Goal: Task Accomplishment & Management: Complete application form

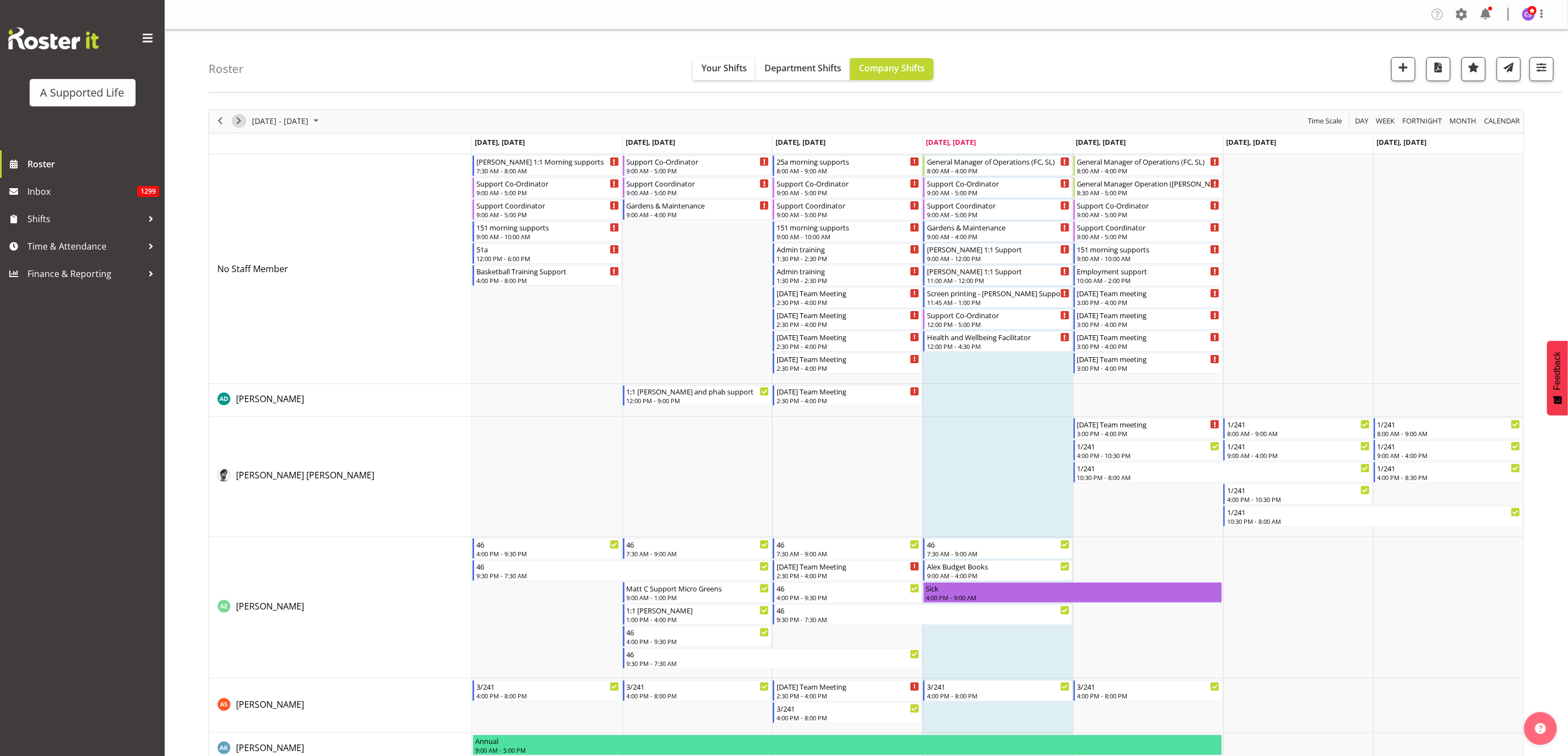
click at [237, 125] on span "Next" at bounding box center [239, 121] width 13 height 13
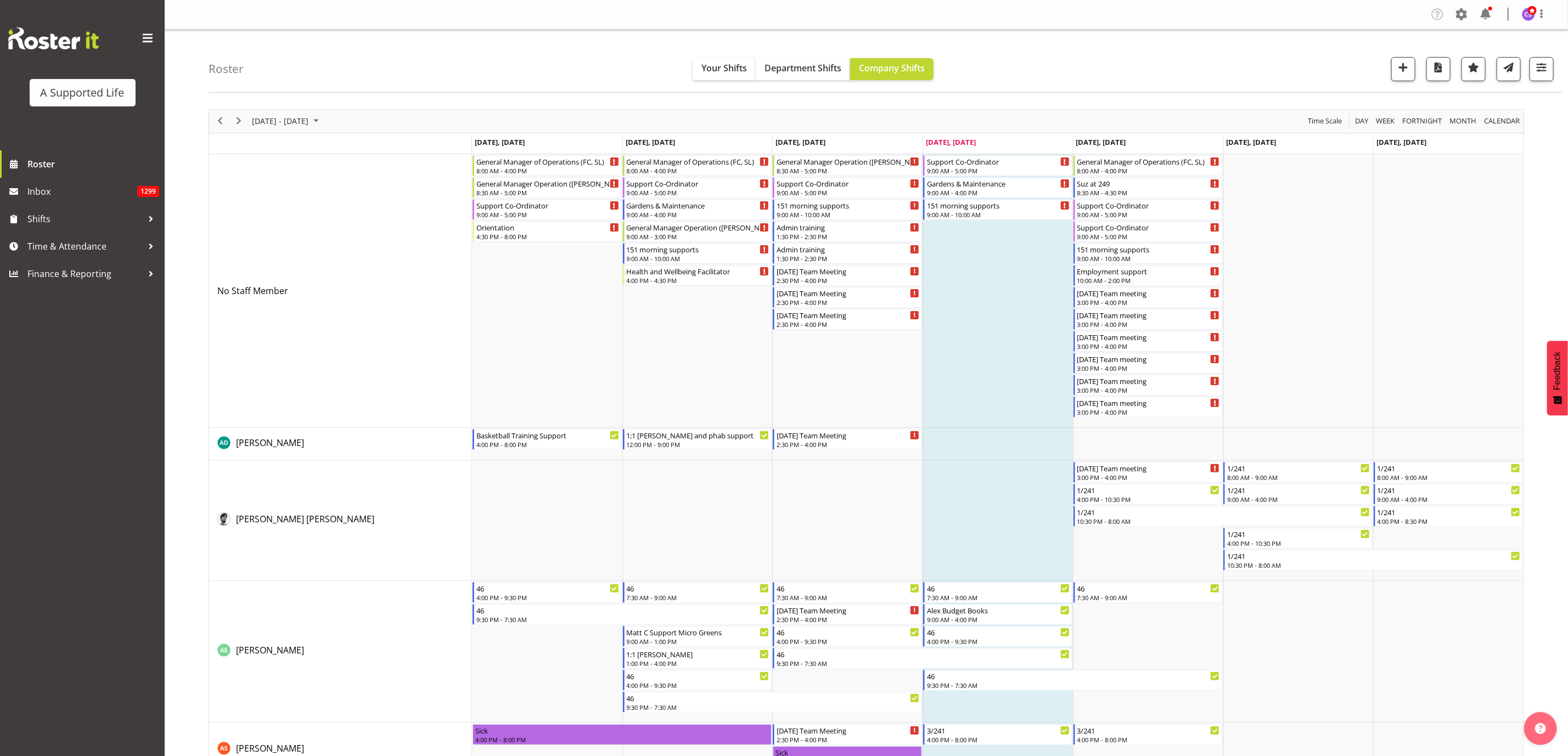
scroll to position [411, 0]
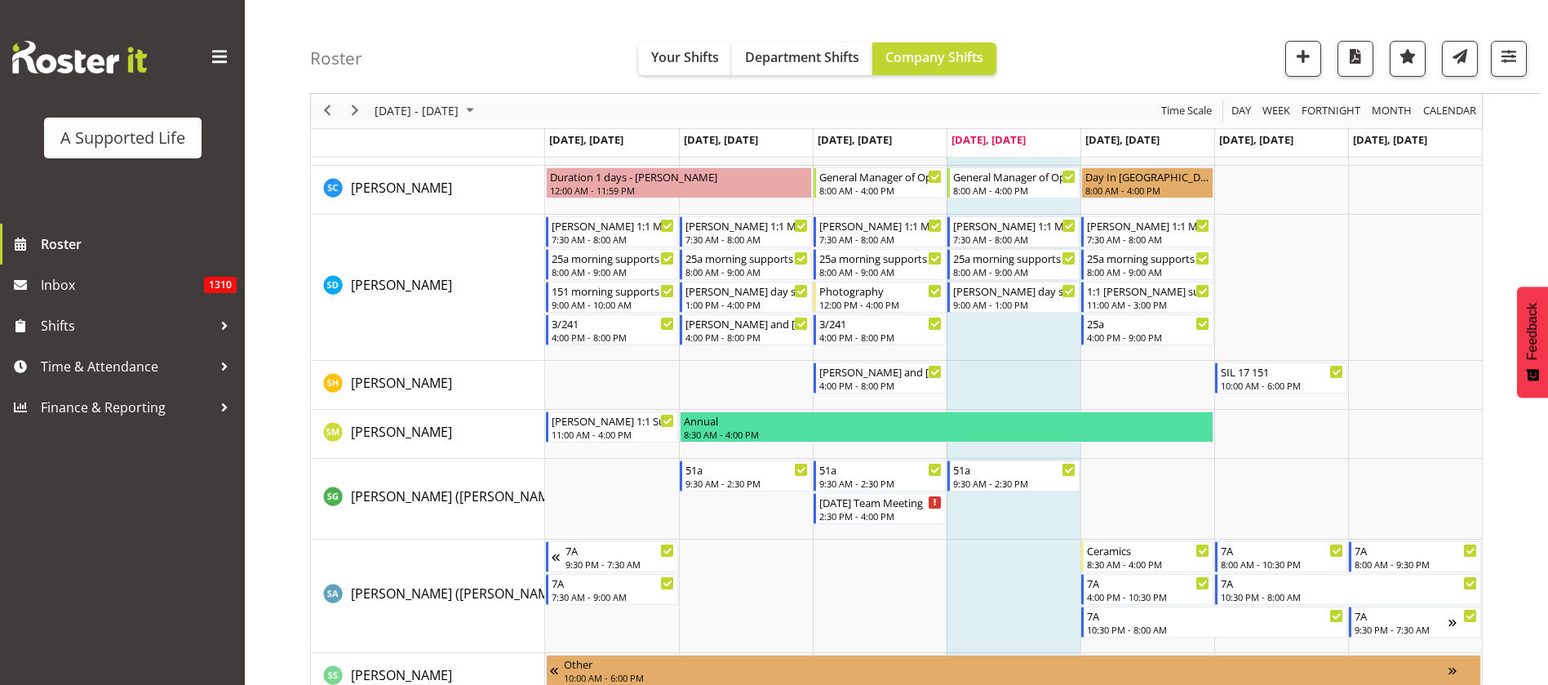
scroll to position [8396, 0]
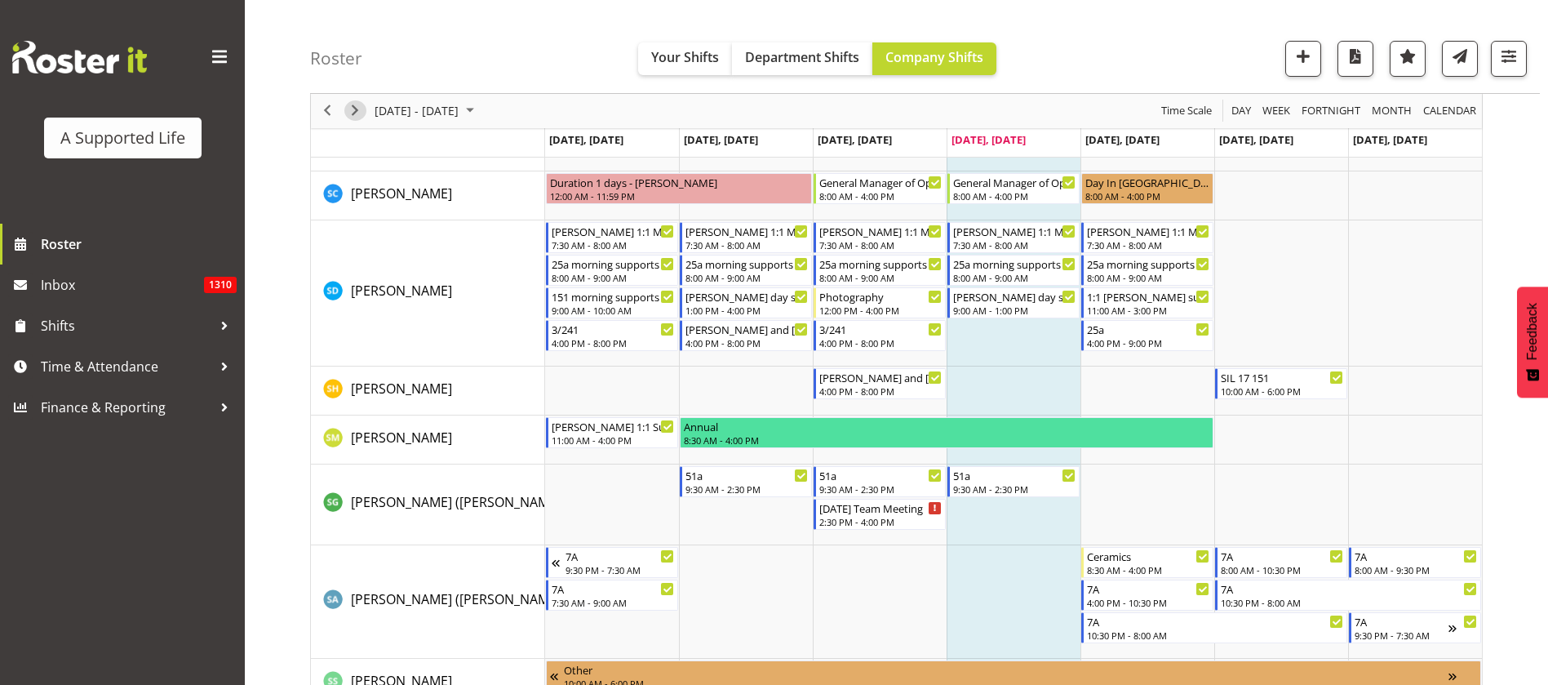
click at [351, 109] on span "Next" at bounding box center [355, 111] width 20 height 20
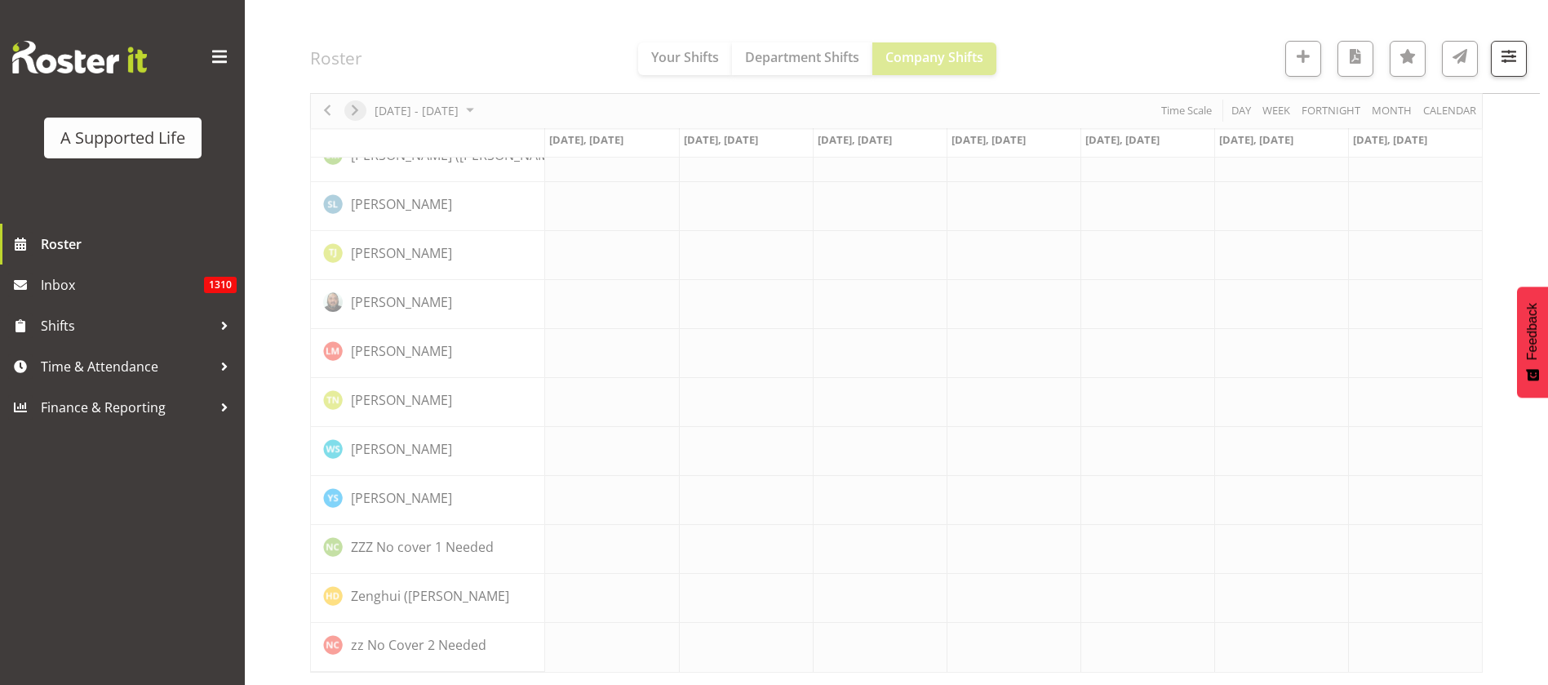
scroll to position [4601, 0]
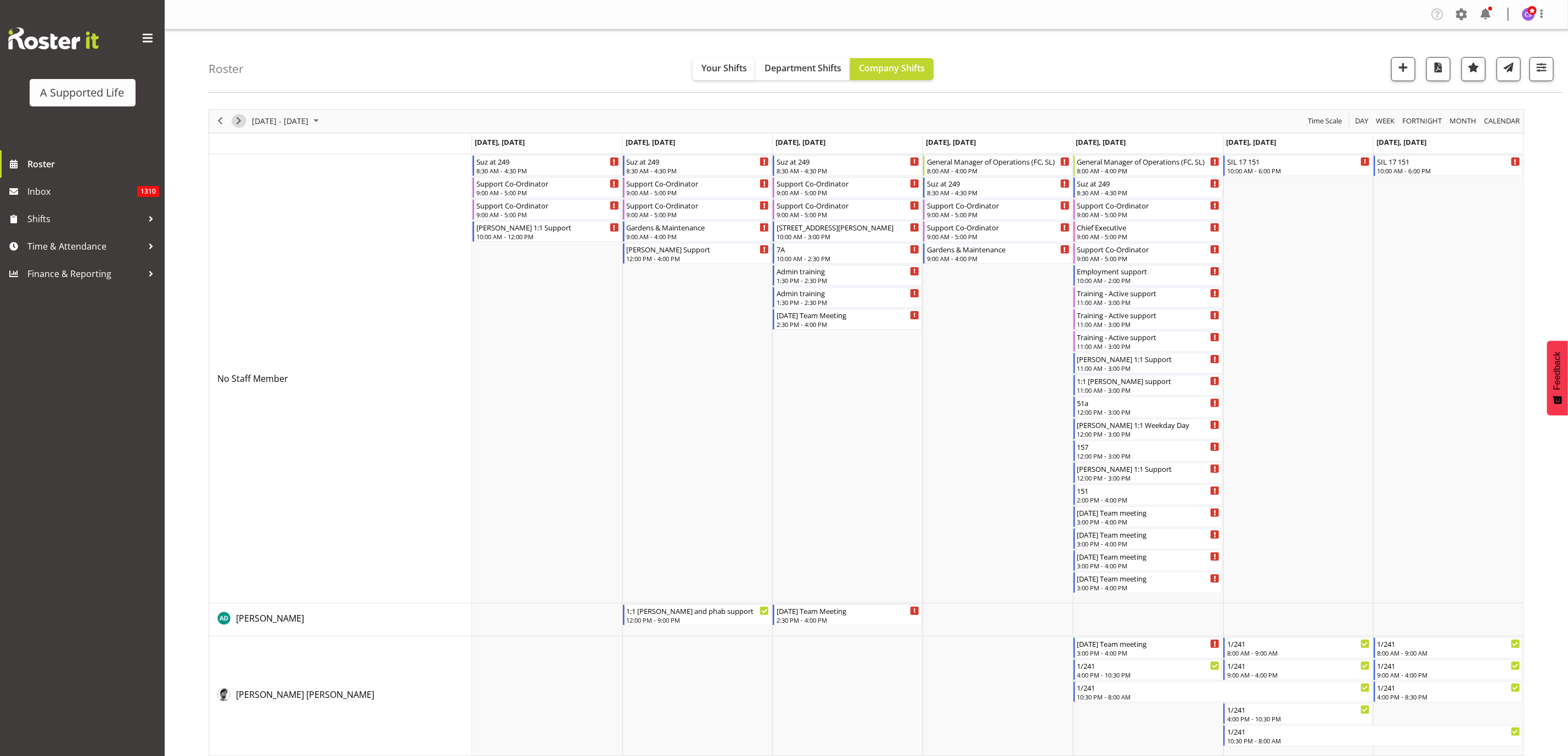
drag, startPoint x: 242, startPoint y: 122, endPoint x: 632, endPoint y: 488, distance: 534.8
click at [242, 122] on span "Next" at bounding box center [239, 121] width 13 height 13
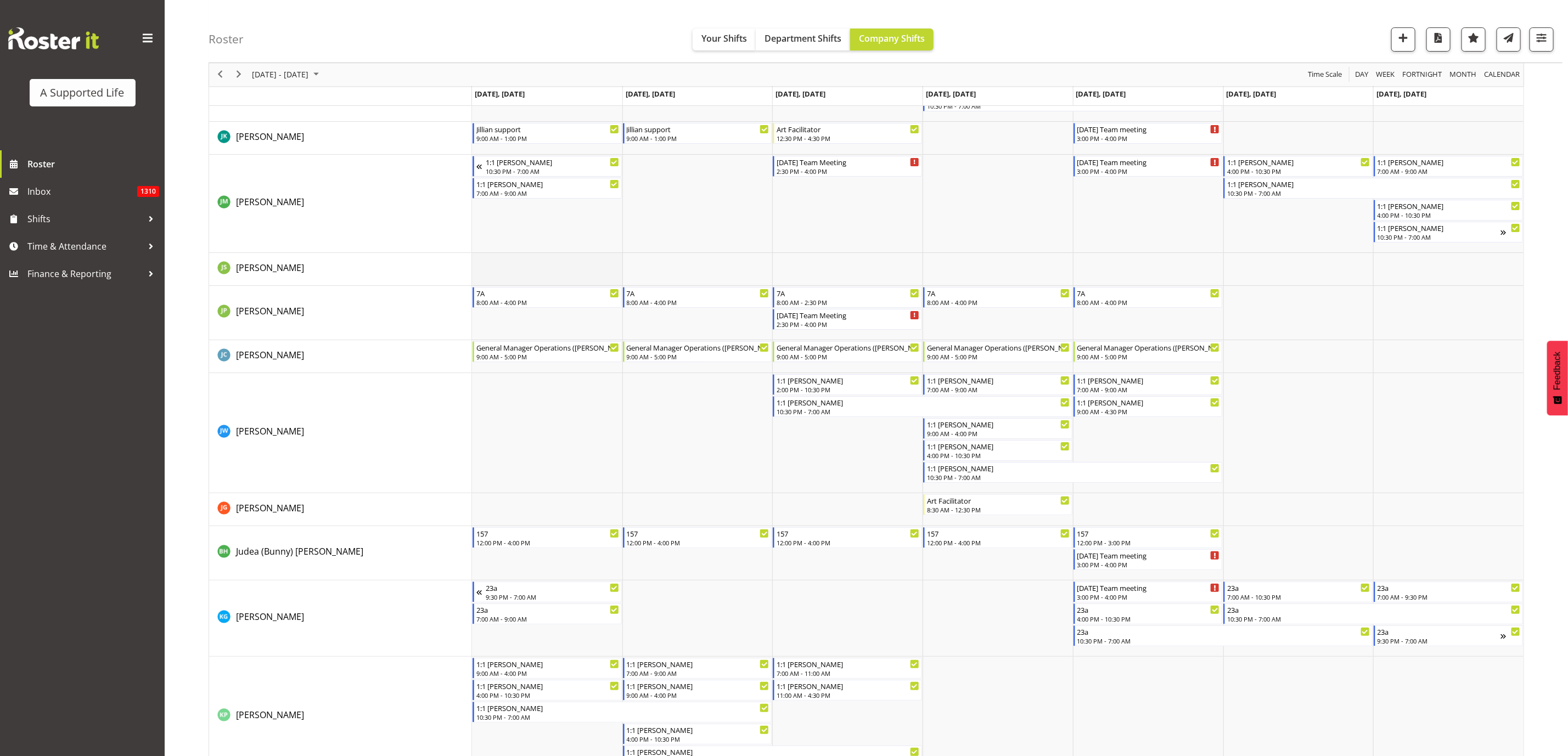
scroll to position [2880, 0]
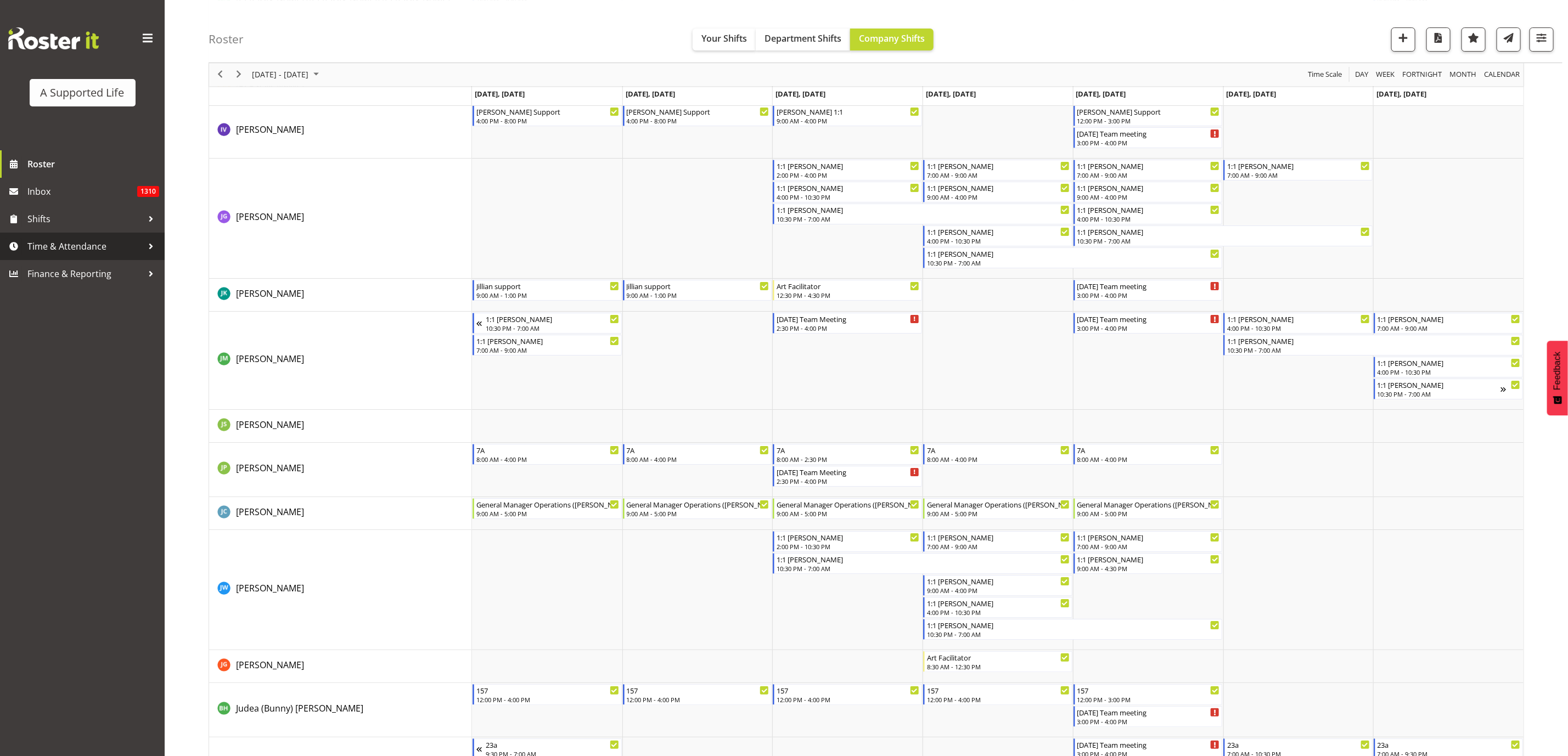
click at [89, 245] on span "Time & Attendance" at bounding box center [85, 246] width 115 height 16
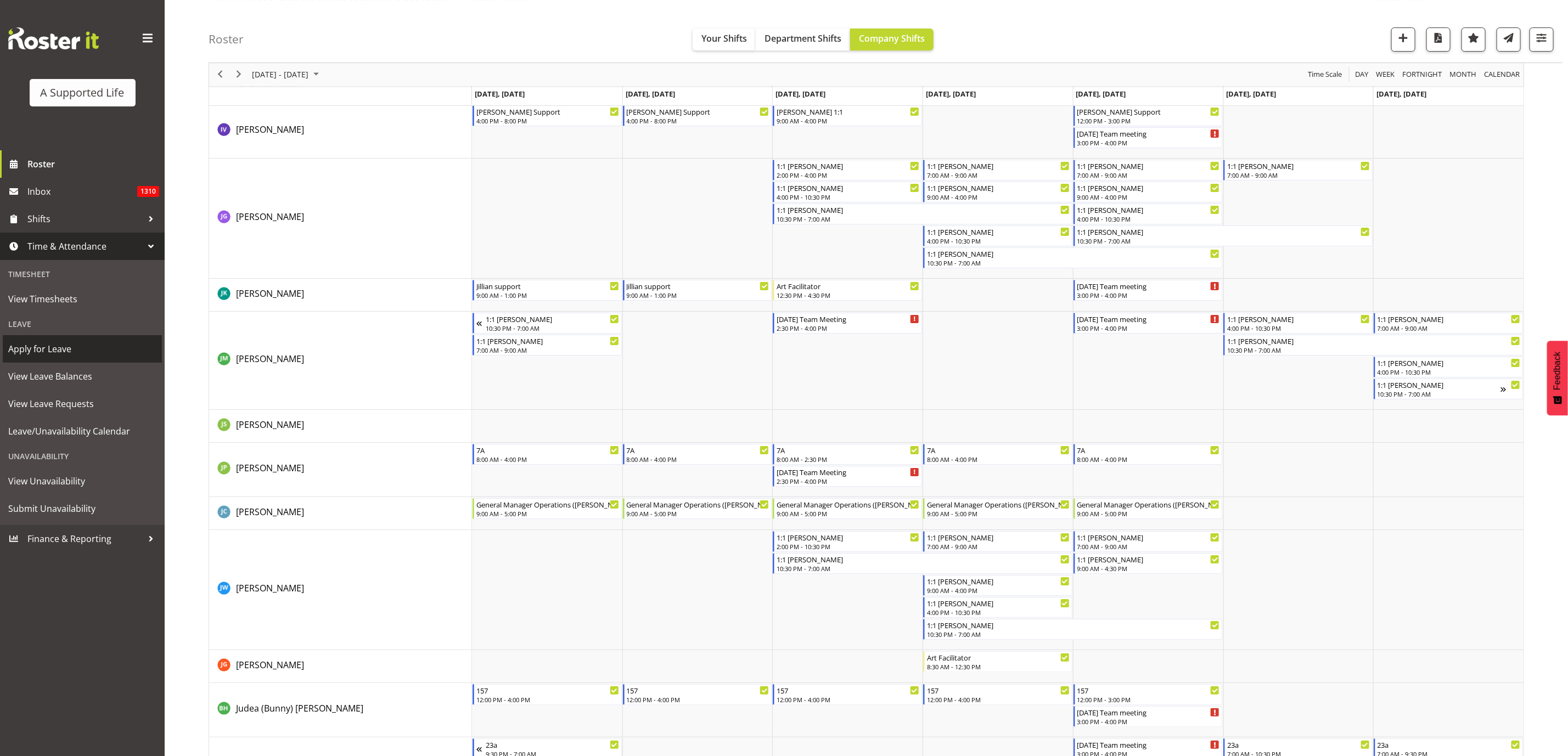
click at [66, 345] on span "Apply for Leave" at bounding box center [82, 349] width 148 height 16
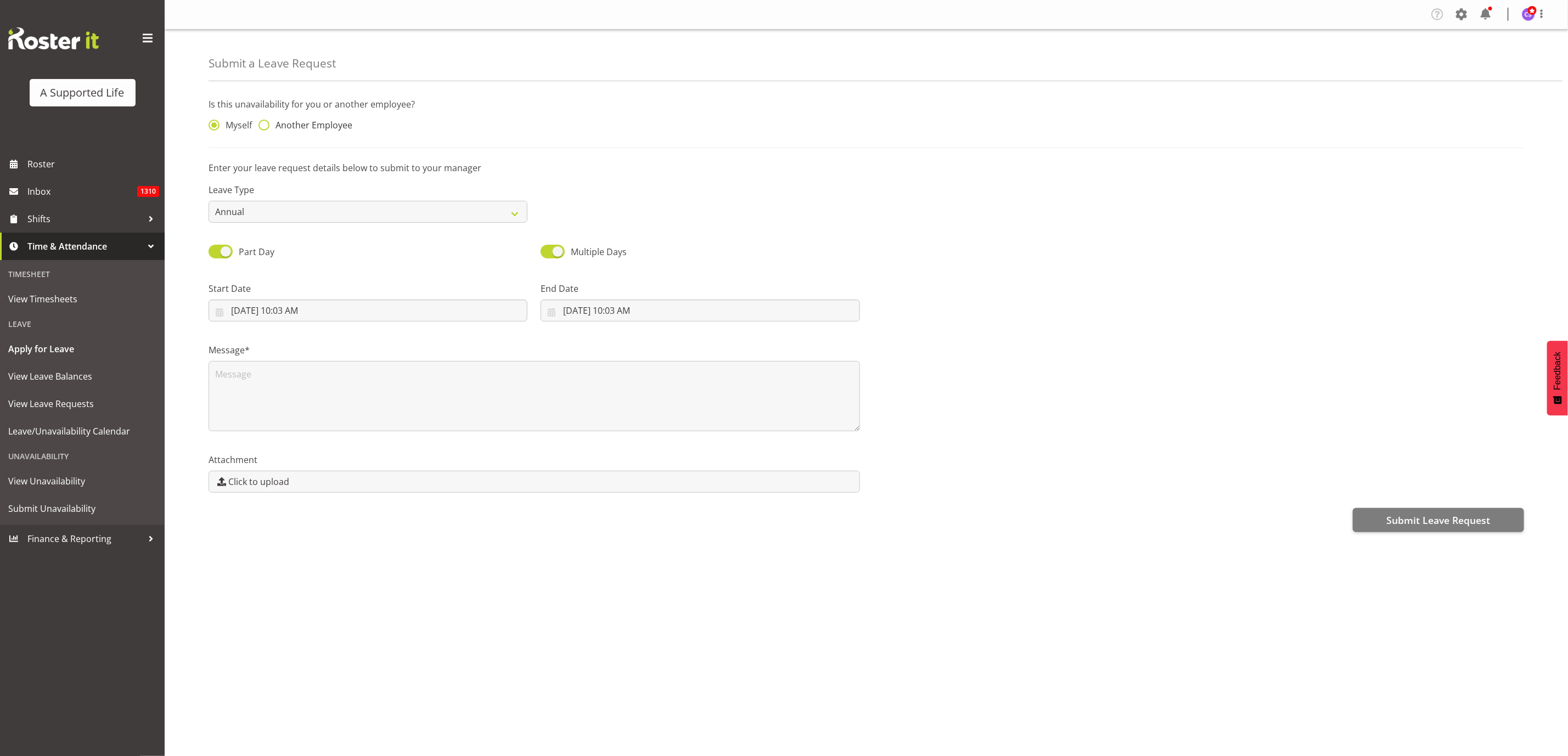
click at [262, 127] on span at bounding box center [264, 125] width 11 height 11
click at [262, 127] on input "Another Employee" at bounding box center [262, 125] width 7 height 7
radio input "true"
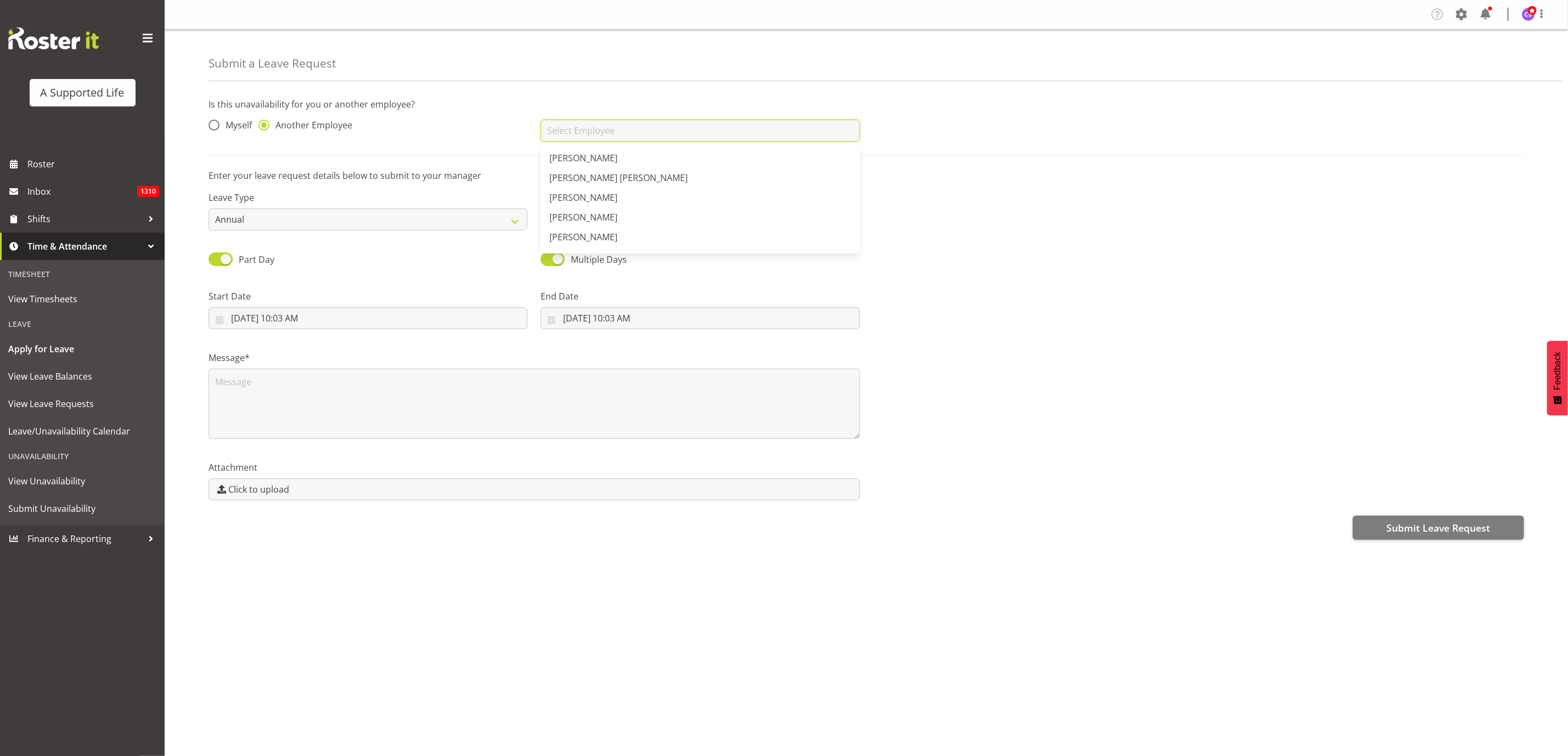
click at [565, 133] on input "text" at bounding box center [700, 130] width 319 height 22
type input "S"
click at [614, 162] on link "[PERSON_NAME]" at bounding box center [700, 157] width 319 height 19
type input "[PERSON_NAME]"
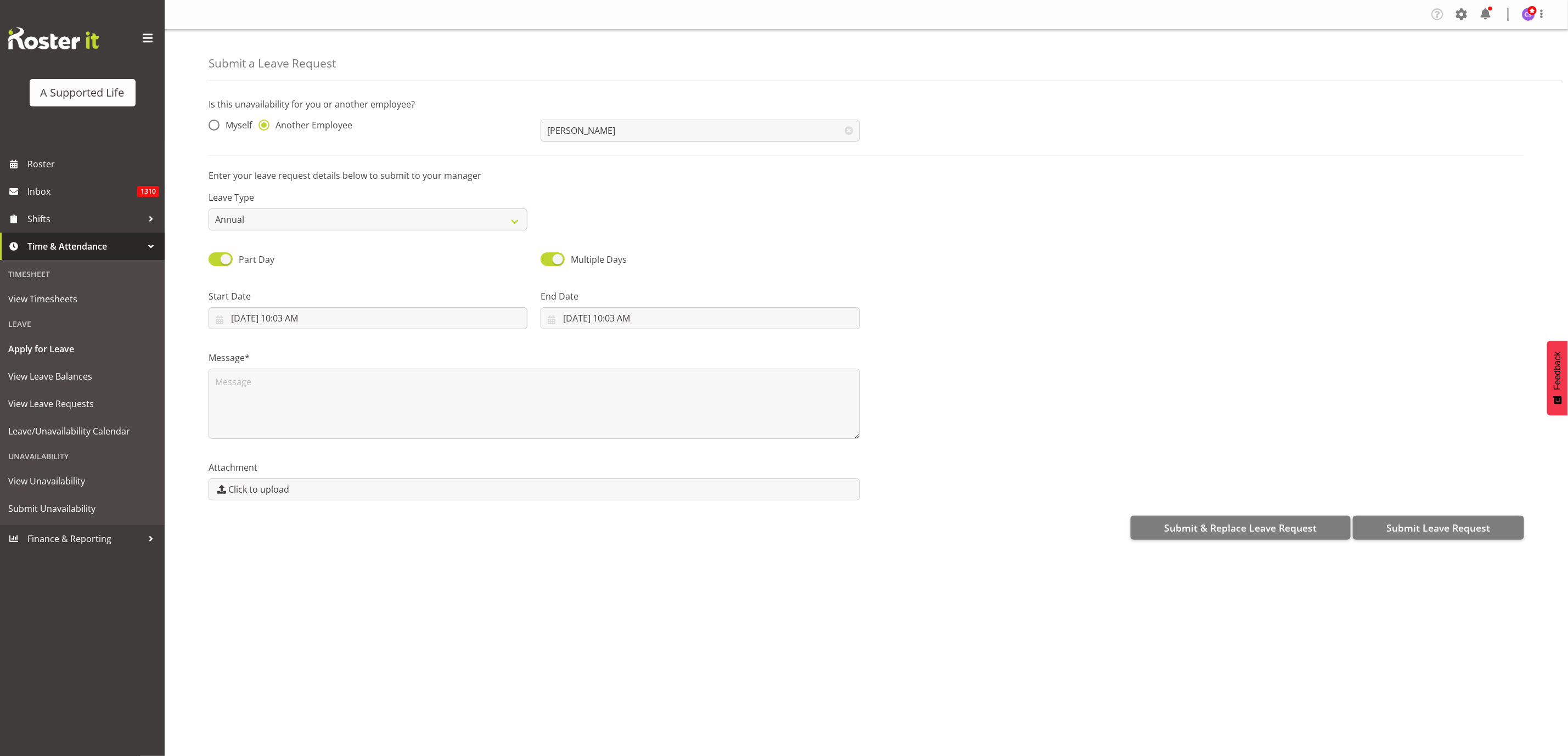
click at [492, 232] on div "Leave Type Annual Sick Bereavement Domestic Violence Parental Jury Service Day …" at bounding box center [368, 206] width 332 height 61
click at [512, 219] on select "Annual Sick Bereavement Domestic Violence Parental Jury Service Day In Lieu Oth…" at bounding box center [368, 219] width 319 height 22
select select "Sick"
click at [208, 208] on select "Annual Sick Bereavement Domestic Violence Parental Jury Service Day In Lieu Oth…" at bounding box center [368, 219] width 319 height 22
click at [301, 321] on input "8/21/2025, 10:03 AM" at bounding box center [368, 318] width 319 height 22
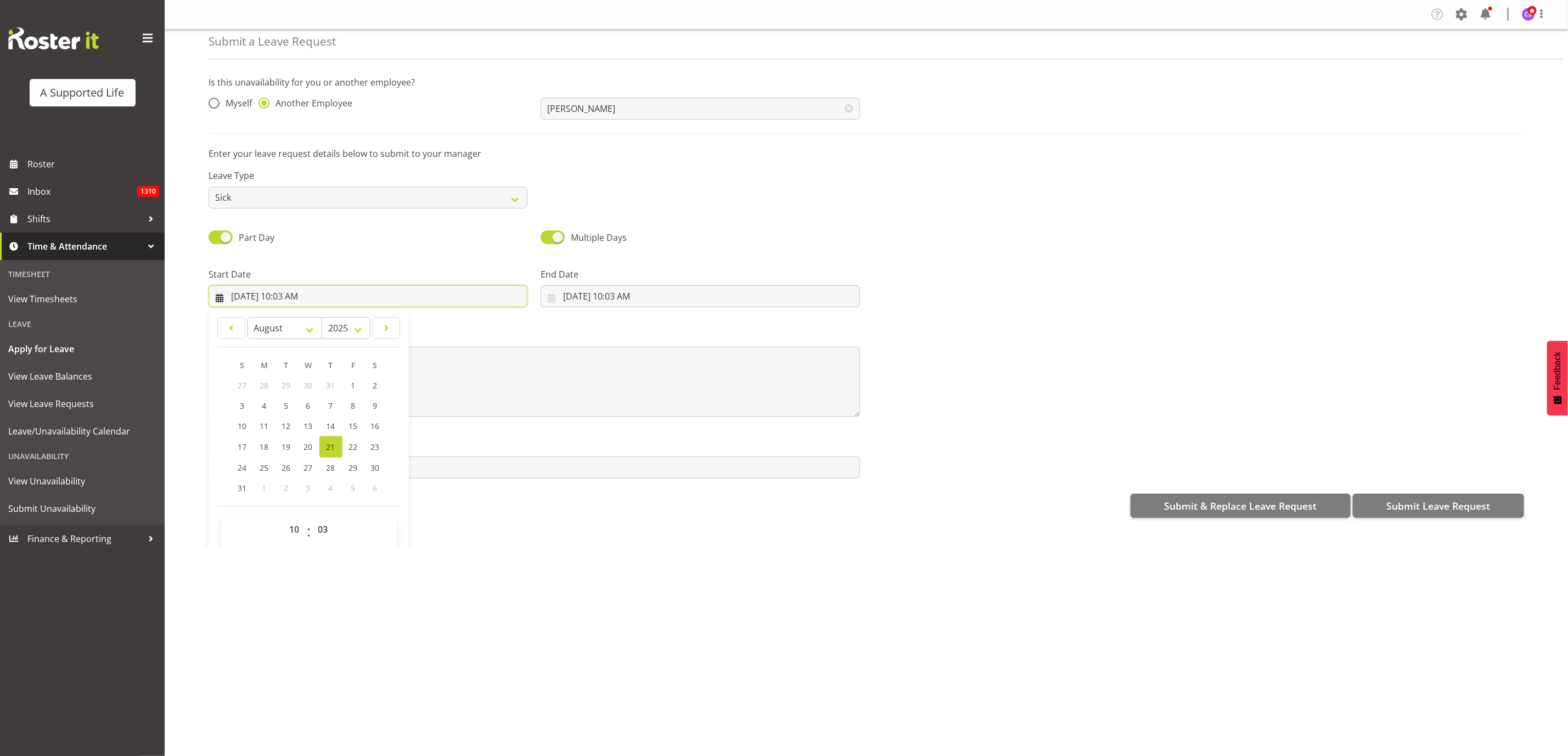
scroll to position [33, 0]
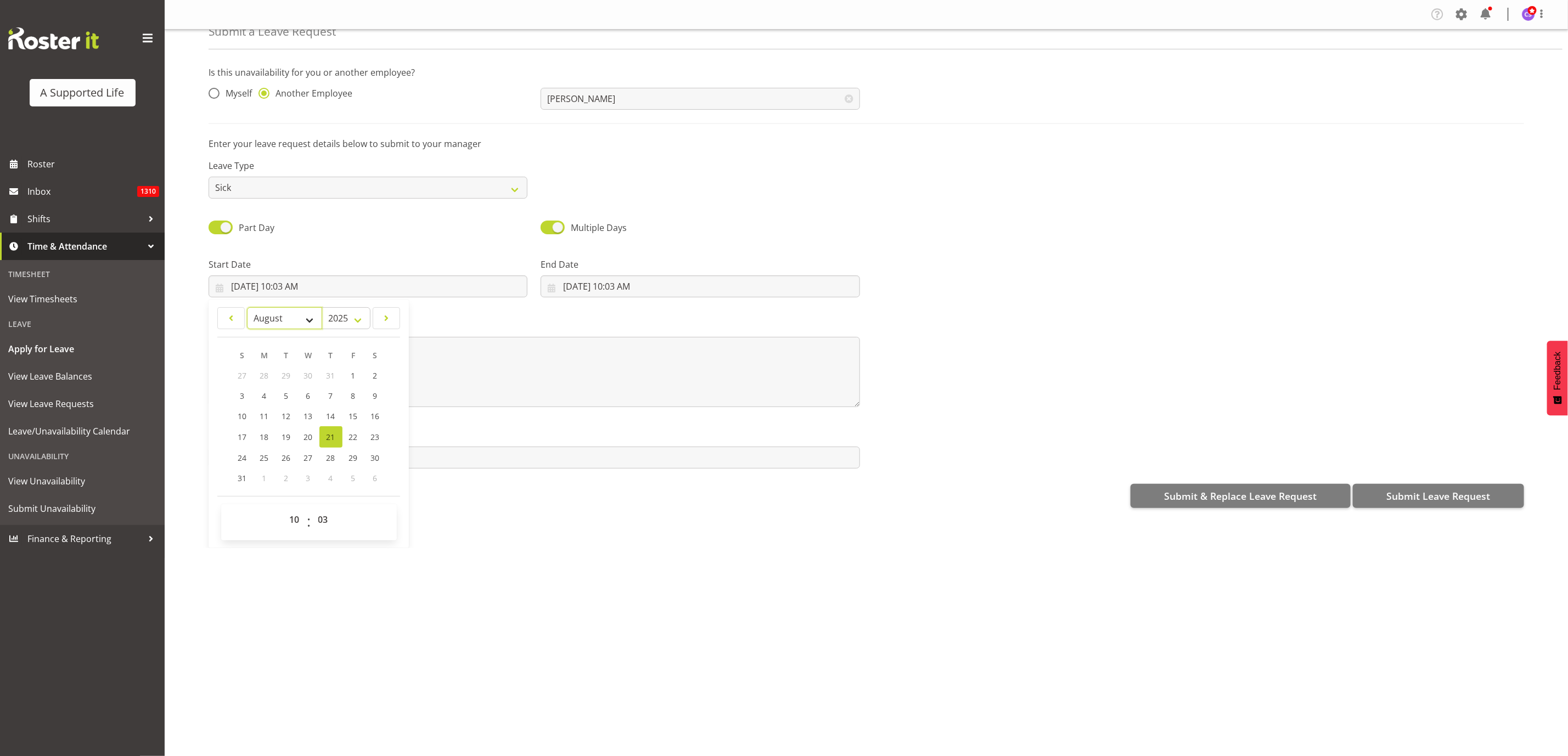
click at [303, 317] on select "January February March April May June July August September October November De…" at bounding box center [284, 318] width 75 height 22
select select "8"
click at [247, 308] on select "January February March April May June July August September October November De…" at bounding box center [284, 318] width 75 height 22
click at [262, 371] on link "1" at bounding box center [265, 376] width 22 height 20
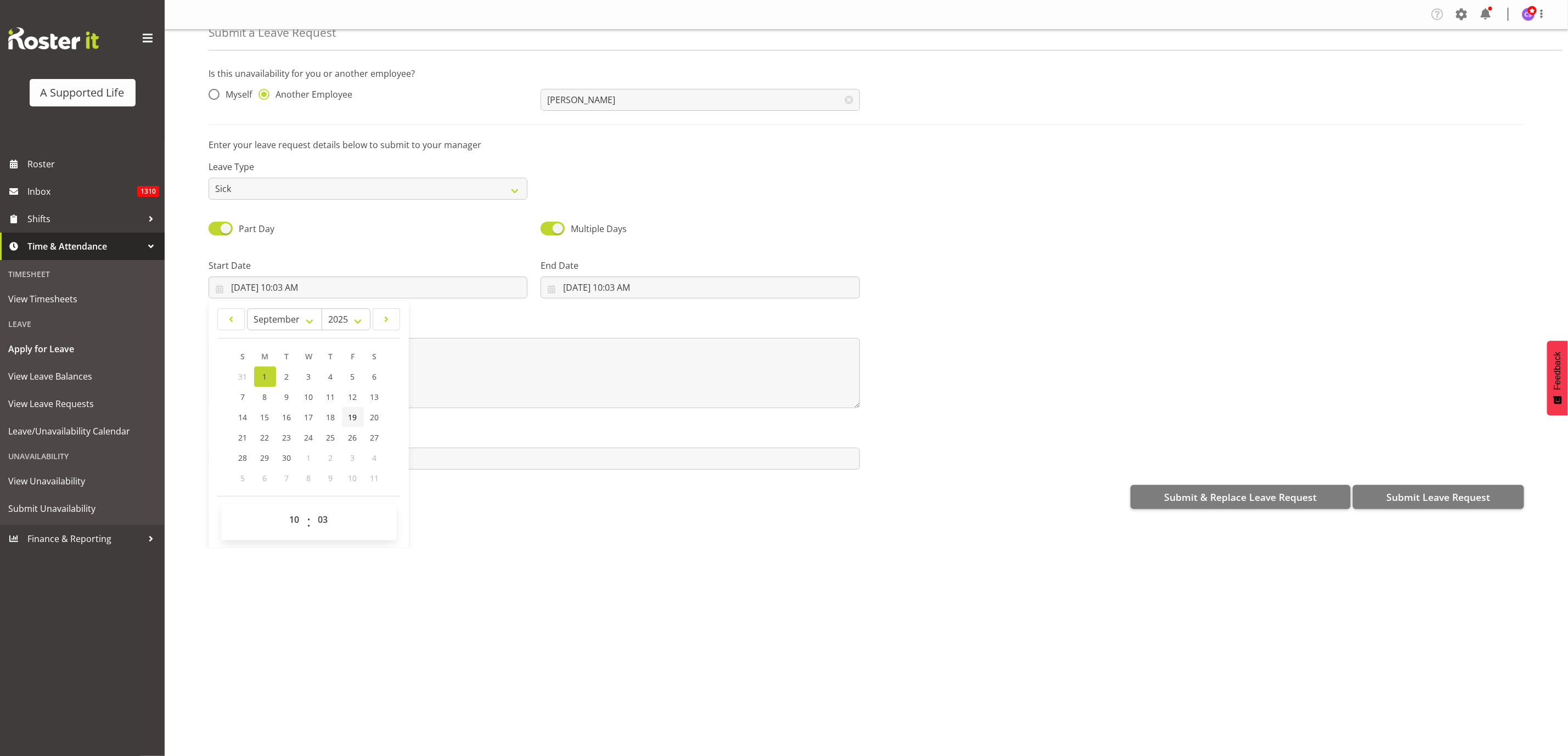
click at [354, 419] on span "19" at bounding box center [352, 417] width 9 height 11
click at [258, 372] on link "1" at bounding box center [265, 376] width 22 height 20
type input "9/1/2025, 10:03 AM"
drag, startPoint x: 286, startPoint y: 520, endPoint x: 292, endPoint y: 518, distance: 6.3
click at [286, 520] on select "00 01 02 03 04 05 06 07 08 09 10 11 12 13 14 15 16 17 18 19 20 21 22 23" at bounding box center [296, 519] width 25 height 22
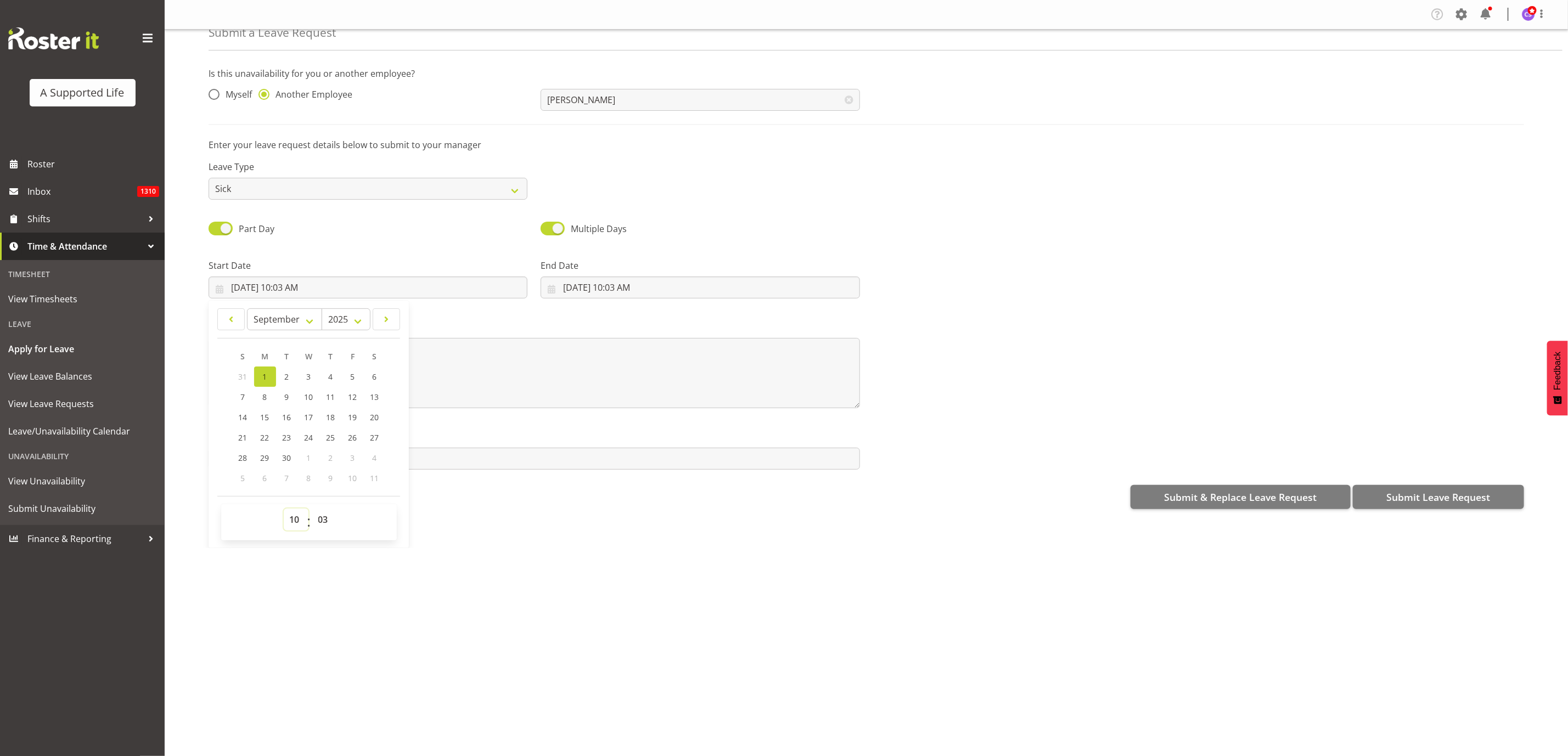
select select "16"
click at [284, 509] on select "00 01 02 03 04 05 06 07 08 09 10 11 12 13 14 15 16 17 18 19 20 21 22 23" at bounding box center [296, 519] width 25 height 22
type input "9/1/2025, 4:03 PM"
click at [321, 522] on select "00 01 02 03 04 05 06 07 08 09 10 11 12 13 14 15 16 17 18 19 20 21 22 23 24 25 2…" at bounding box center [324, 519] width 25 height 22
select select "0"
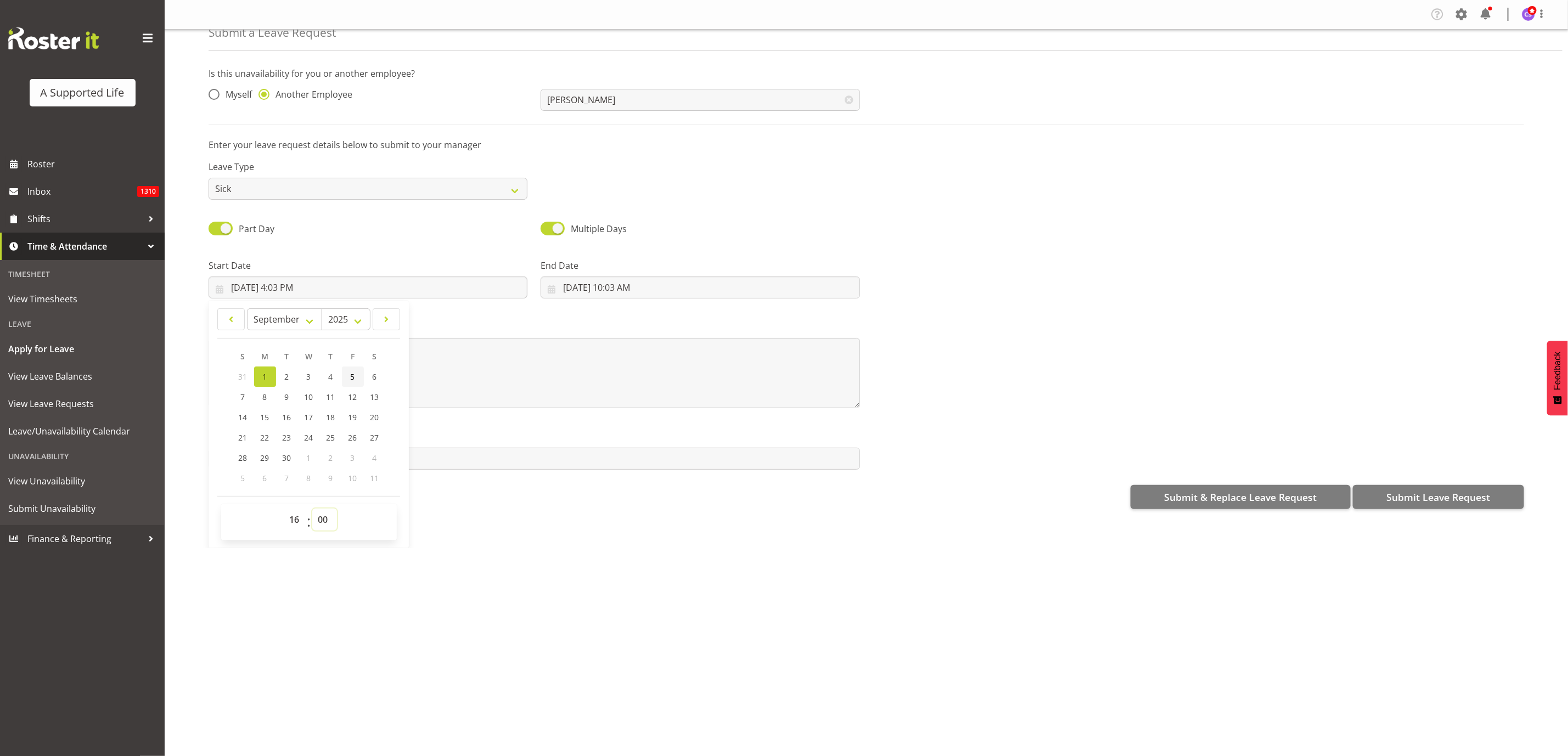
click at [313, 509] on select "00 01 02 03 04 05 06 07 08 09 10 11 12 13 14 15 16 17 18 19 20 21 22 23 24 25 2…" at bounding box center [324, 519] width 25 height 22
type input "9/1/2025, 4:00 PM"
click at [625, 288] on input "8/21/2025, 10:03 AM" at bounding box center [700, 287] width 319 height 22
click at [628, 523] on select "00 01 02 03 04 05 06 07 08 09 10 11 12 13 14 15 16 17 18 19 20 21 22 23" at bounding box center [628, 519] width 25 height 22
select select "9"
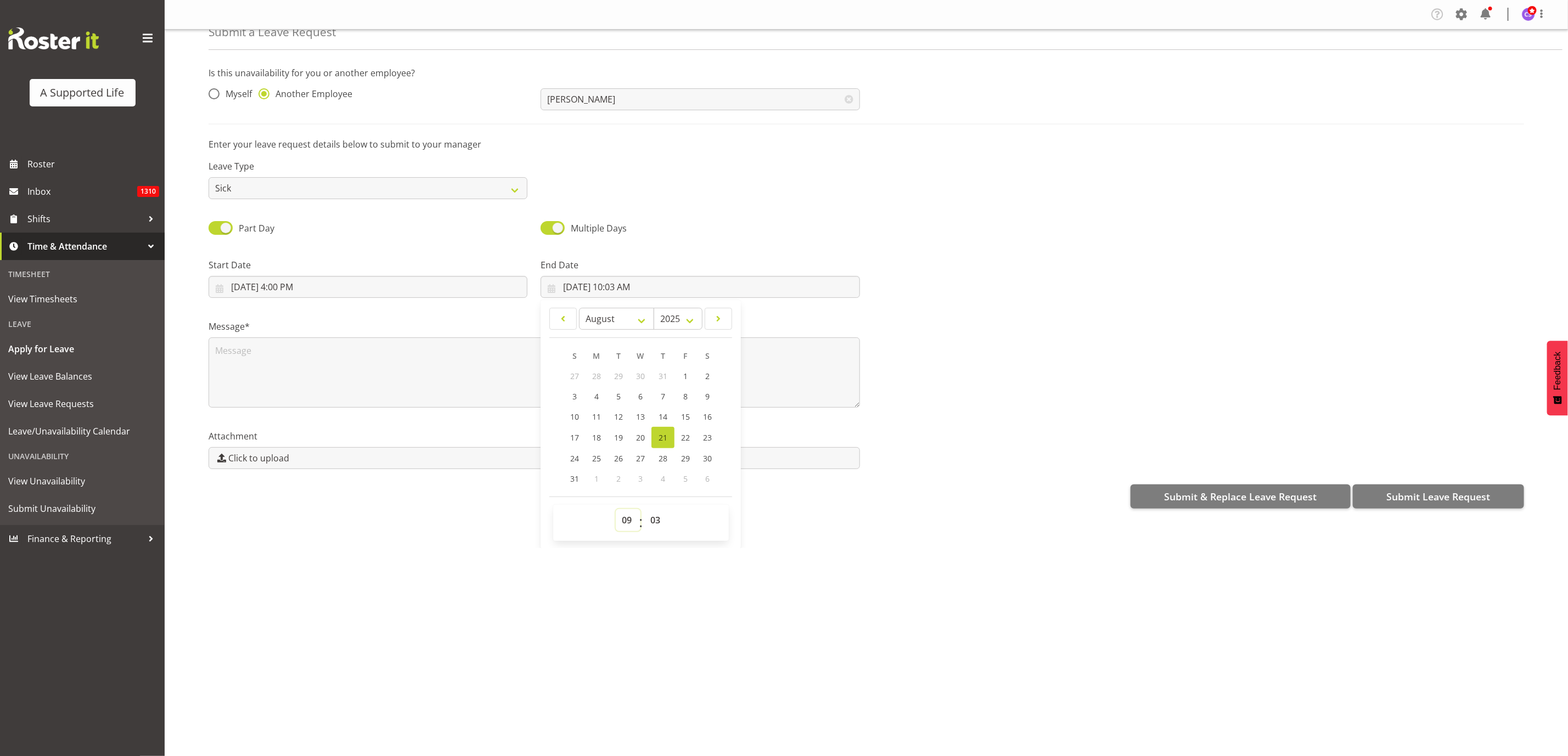
click at [616, 510] on select "00 01 02 03 04 05 06 07 08 09 10 11 12 13 14 15 16 17 18 19 20 21 22 23" at bounding box center [628, 519] width 25 height 22
type input "8/21/2025, 9:03 AM"
click at [654, 520] on select "00 01 02 03 04 05 06 07 08 09 10 11 12 13 14 15 16 17 18 19 20 21 22 23 24 25 2…" at bounding box center [656, 519] width 25 height 22
select select "0"
click at [644, 510] on select "00 01 02 03 04 05 06 07 08 09 10 11 12 13 14 15 16 17 18 19 20 21 22 23 24 25 2…" at bounding box center [656, 519] width 25 height 22
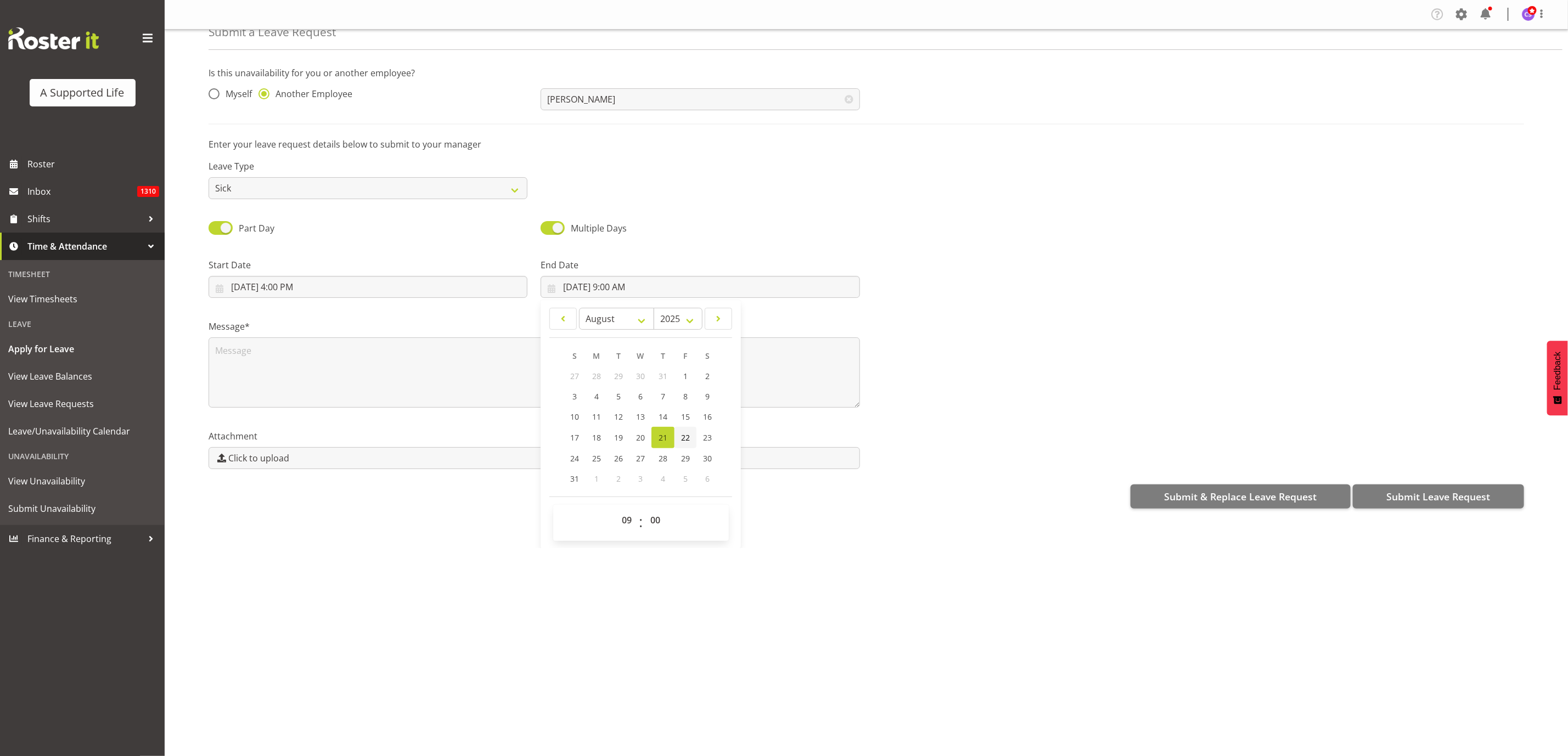
click at [683, 437] on span "22" at bounding box center [685, 437] width 9 height 11
type input "8/22/2025, 9:00 AM"
click at [257, 364] on textarea at bounding box center [534, 372] width 652 height 70
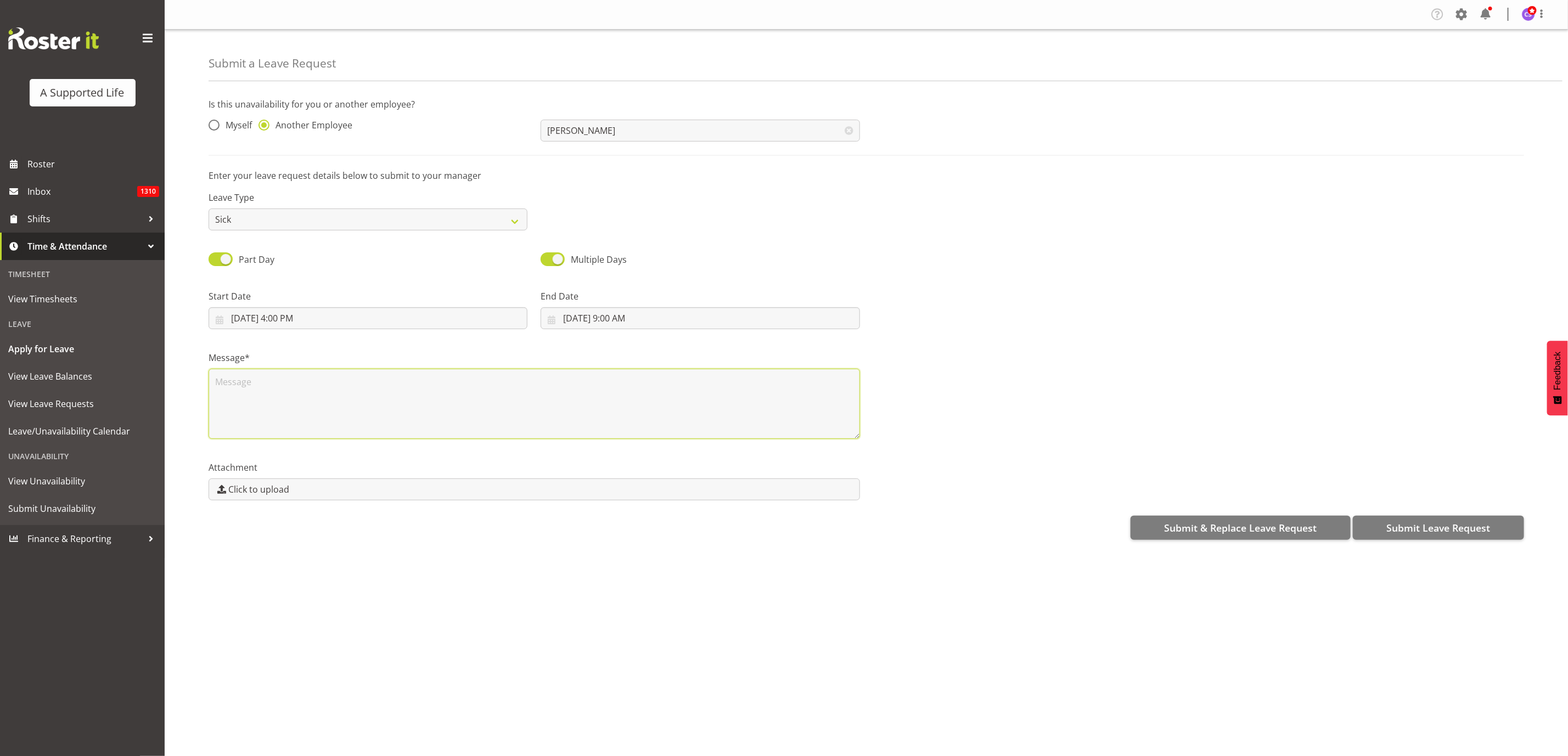
scroll to position [0, 0]
click at [277, 390] on textarea at bounding box center [534, 403] width 652 height 70
type textarea "Sick"
click at [335, 214] on select "Annual Sick Bereavement Domestic Violence Parental Jury Service Day In Lieu Oth…" at bounding box center [368, 219] width 319 height 22
select select "Other"
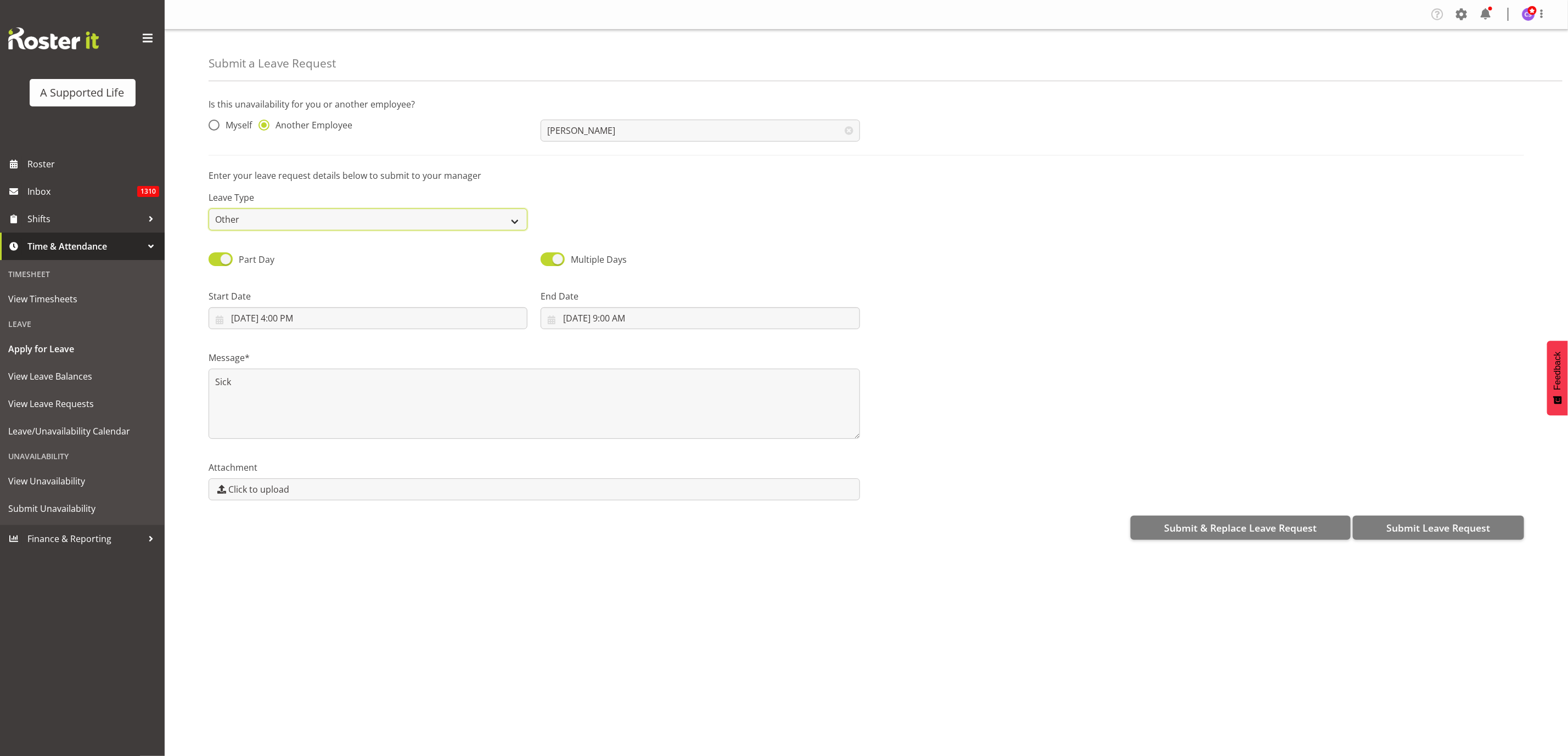
click at [208, 208] on select "Annual Sick Bereavement Domestic Violence Parental Jury Service Day In Lieu Oth…" at bounding box center [368, 219] width 319 height 22
click at [1419, 535] on span "Submit Leave Request" at bounding box center [1438, 527] width 104 height 14
